Goal: Task Accomplishment & Management: Complete application form

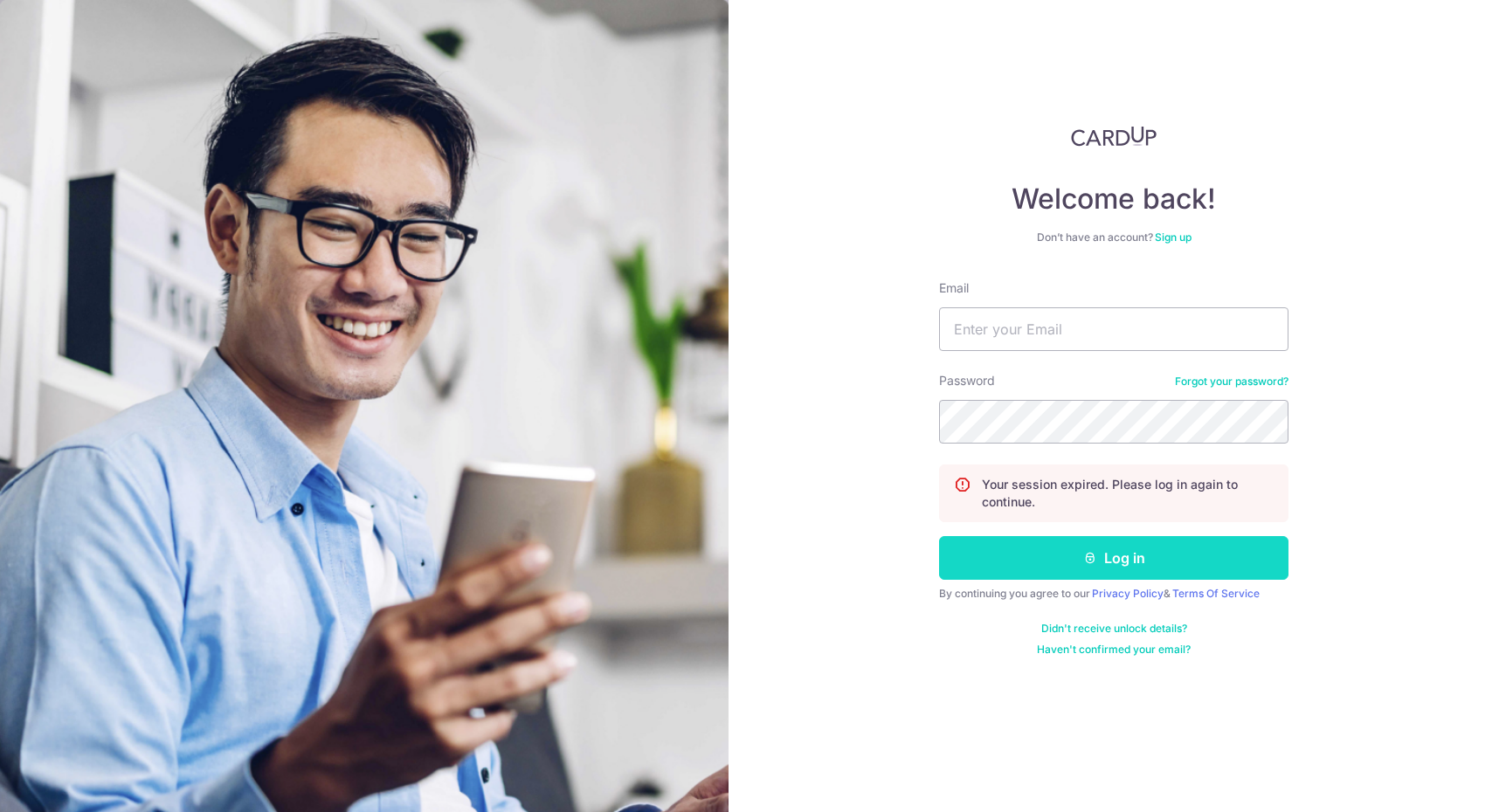
type input "[PERSON_NAME][EMAIL_ADDRESS][DOMAIN_NAME]"
click at [1134, 565] on button "Log in" at bounding box center [1114, 558] width 350 height 43
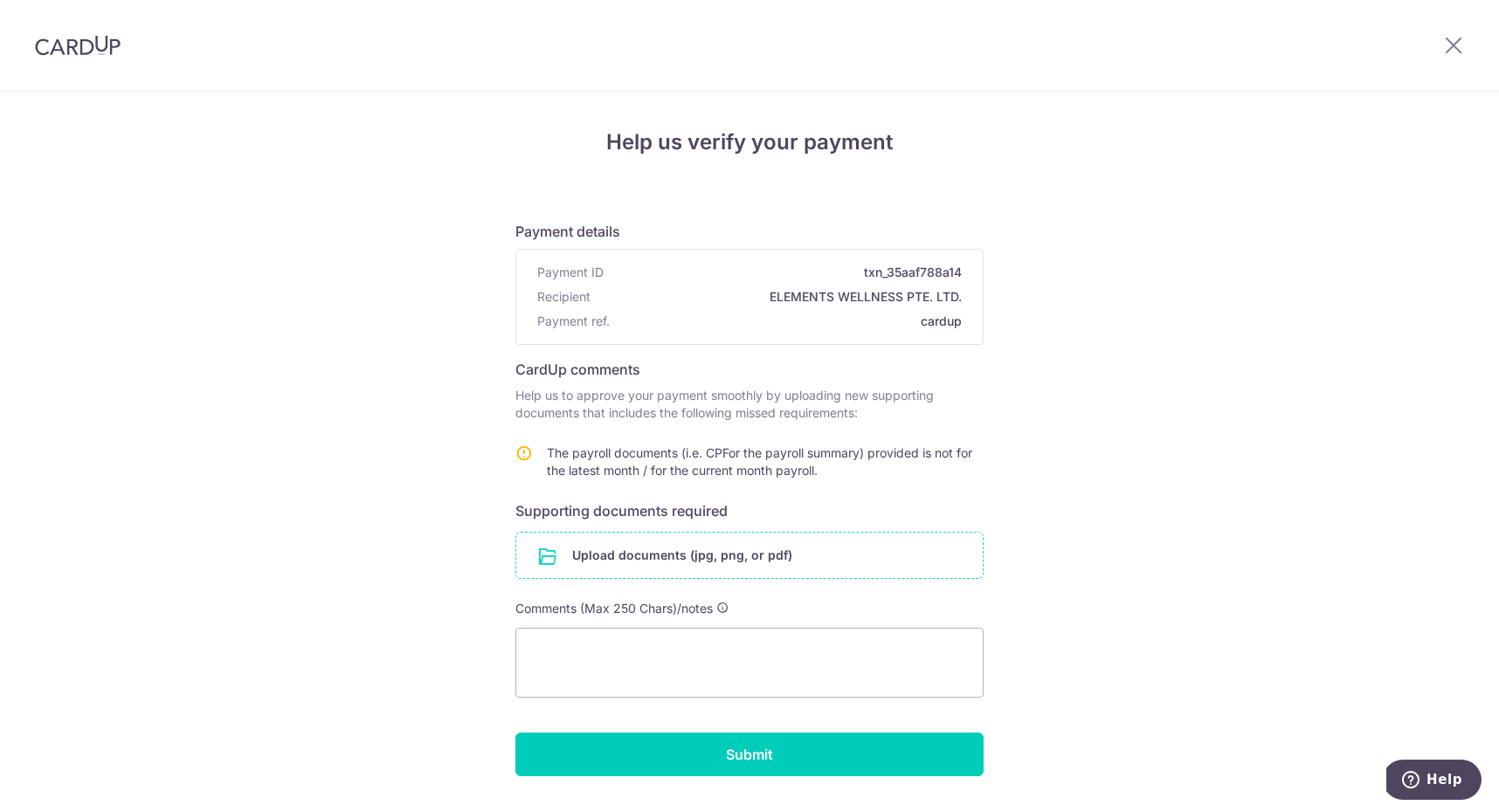
click at [655, 557] on input "file" at bounding box center [750, 556] width 467 height 45
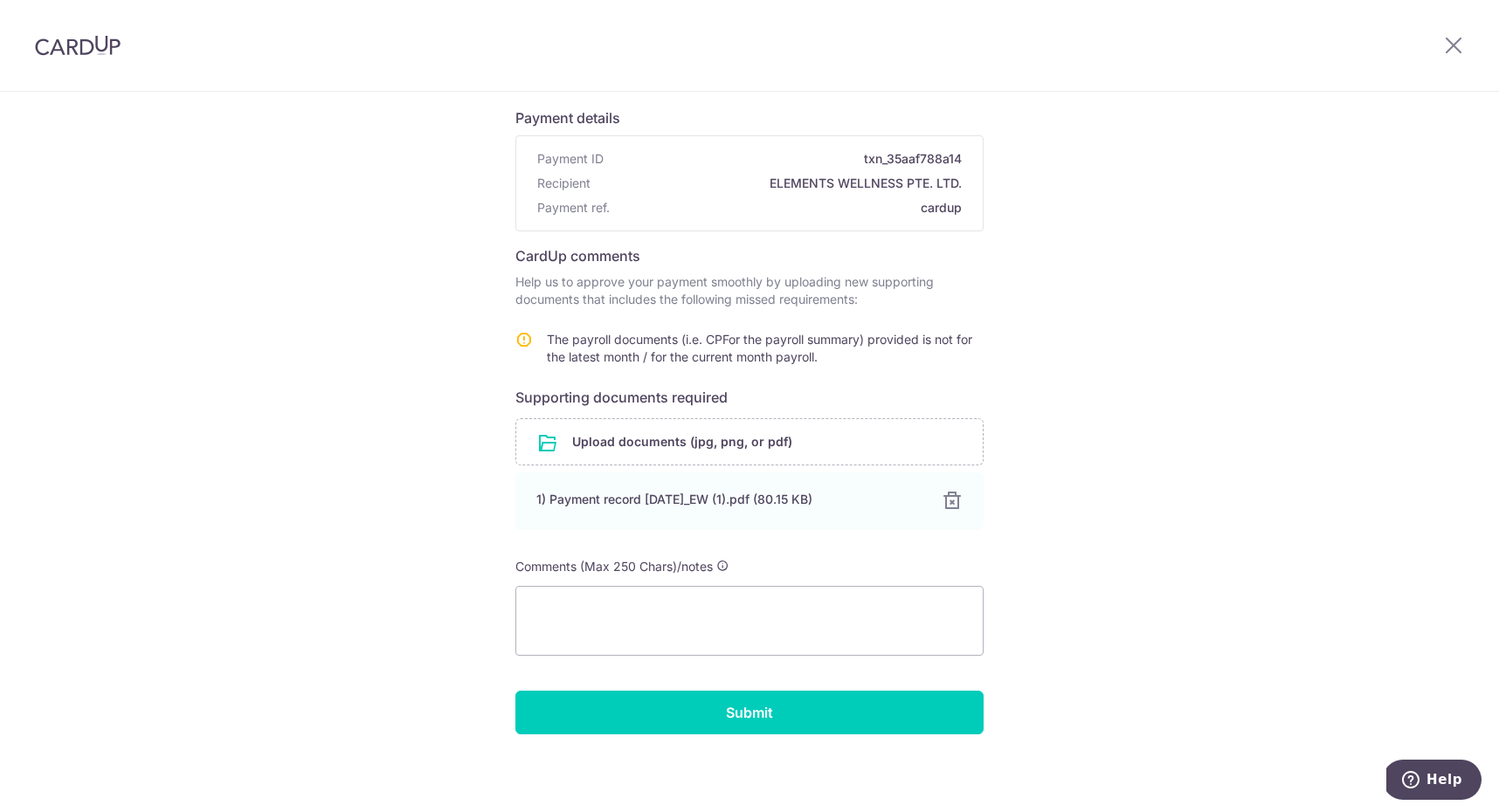
scroll to position [118, 0]
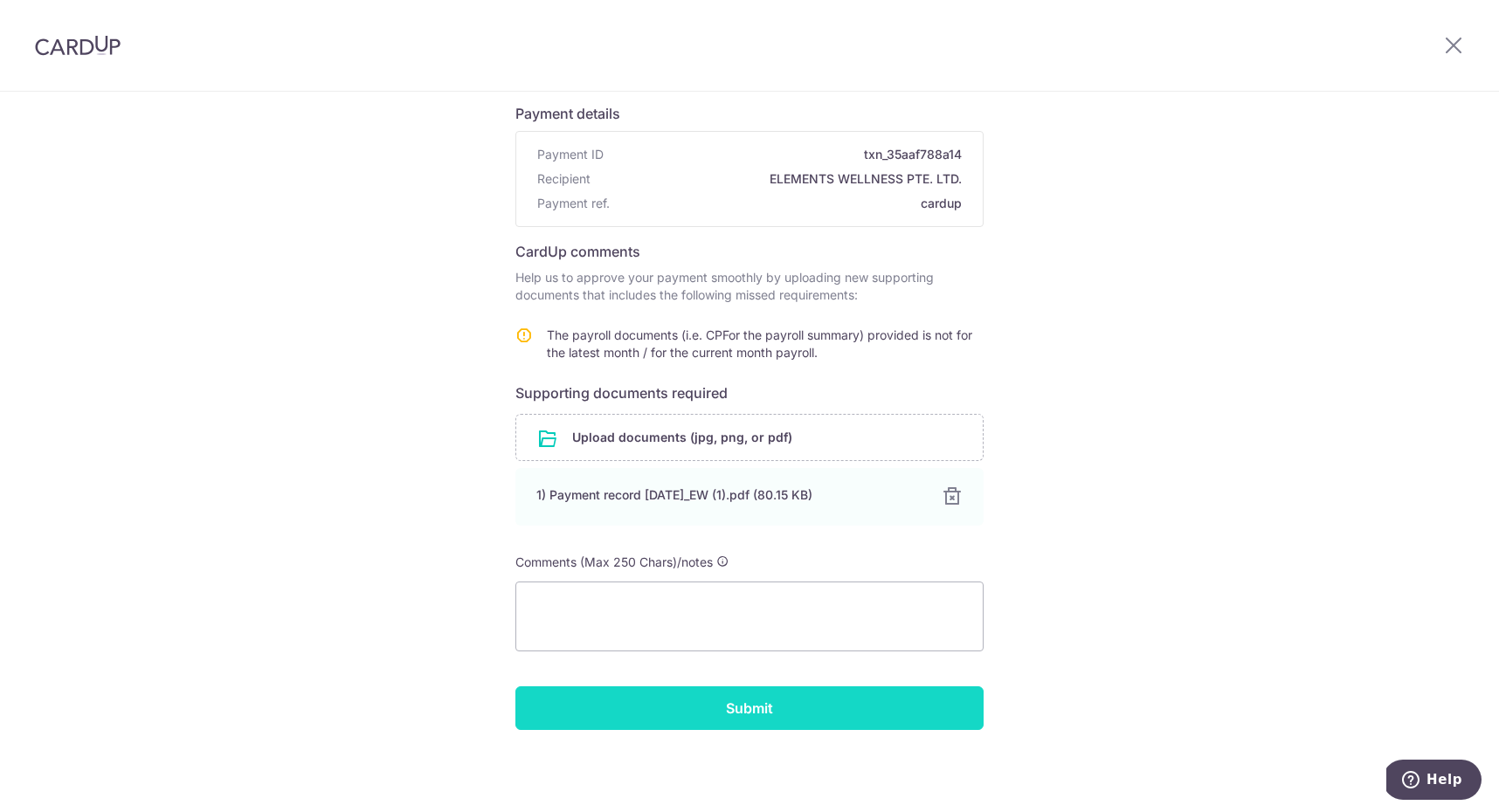
click at [794, 704] on input "Submit" at bounding box center [750, 708] width 469 height 43
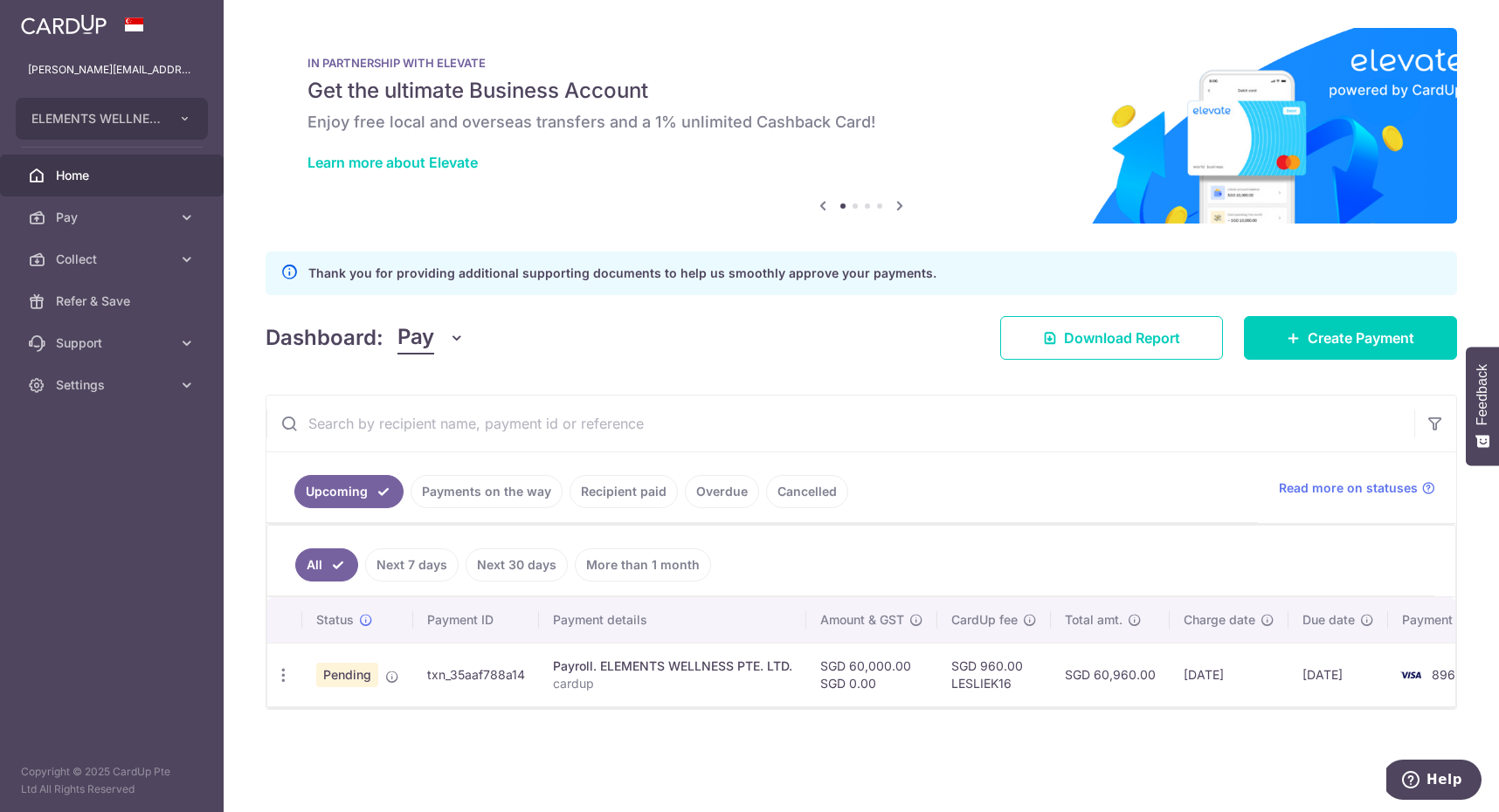
scroll to position [0, 59]
